Goal: Task Accomplishment & Management: Use online tool/utility

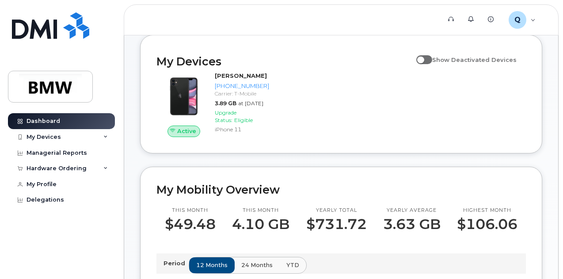
scroll to position [94, 0]
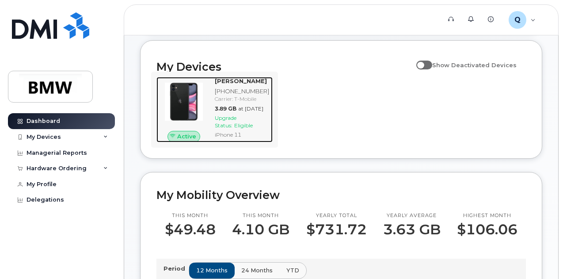
click at [224, 129] on span "Upgrade Status:" at bounding box center [226, 121] width 22 height 14
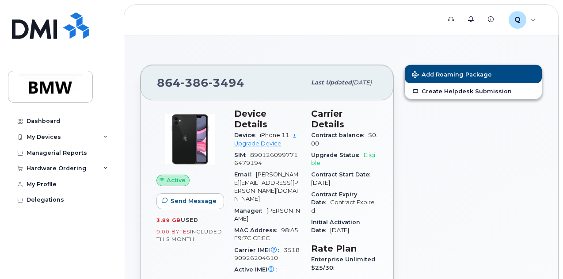
click at [369, 152] on span "Eligible" at bounding box center [343, 159] width 64 height 15
click at [436, 175] on div "Add Roaming Package Create Helpdesk Submission" at bounding box center [473, 265] width 148 height 413
click at [271, 135] on link "+ Upgrade Device" at bounding box center [265, 139] width 62 height 15
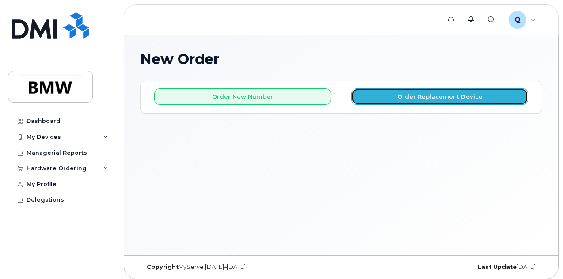
click at [411, 97] on button "Order Replacement Device" at bounding box center [439, 96] width 177 height 16
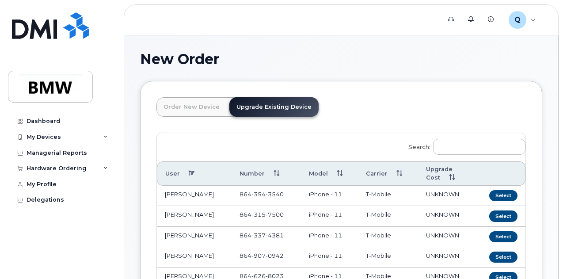
drag, startPoint x: 562, startPoint y: 61, endPoint x: 562, endPoint y: 98, distance: 36.7
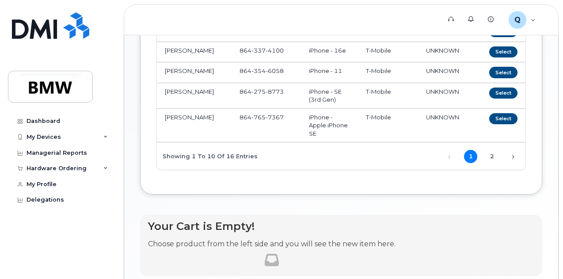
scroll to position [287, 0]
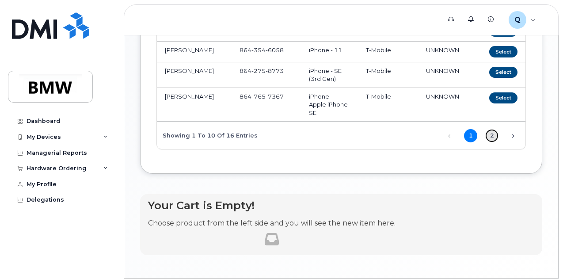
click at [485, 142] on link "2" at bounding box center [491, 135] width 13 height 13
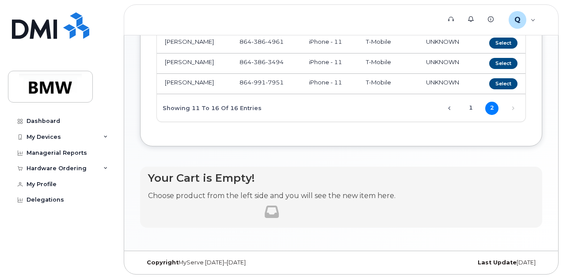
scroll to position [177, 0]
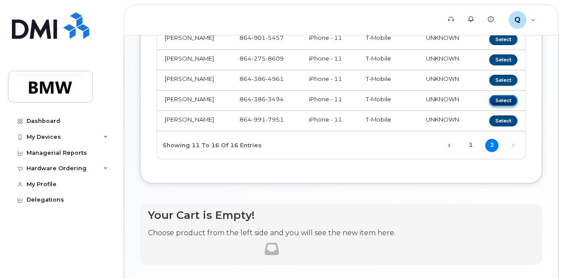
click at [489, 106] on button "Select" at bounding box center [503, 100] width 28 height 11
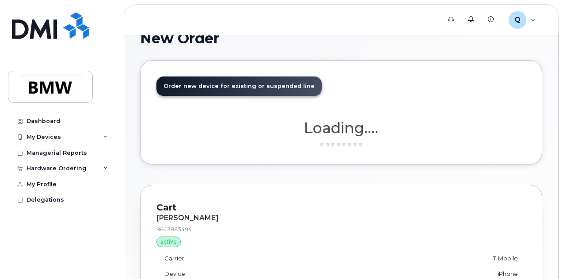
scroll to position [404, 0]
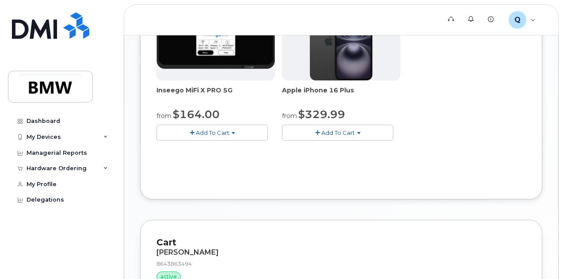
drag, startPoint x: 562, startPoint y: 185, endPoint x: 565, endPoint y: 93, distance: 91.9
click at [562, 93] on html "Support Alerts Knowledge Base Q QT19106 Employee English Français Sign out Dash…" at bounding box center [281, 14] width 563 height 836
